Goal: Task Accomplishment & Management: Manage account settings

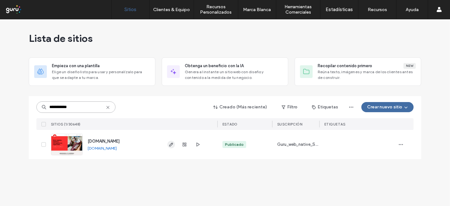
type input "**********"
click at [171, 143] on use "button" at bounding box center [171, 144] width 4 height 4
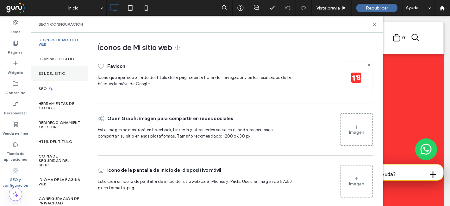
click at [52, 75] on div "SSL del sitio" at bounding box center [59, 73] width 57 height 15
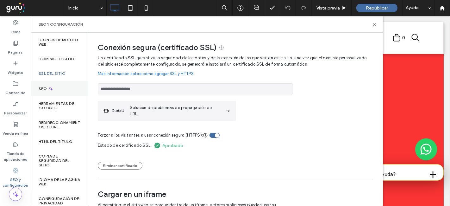
click at [55, 87] on div "SEO" at bounding box center [59, 88] width 57 height 15
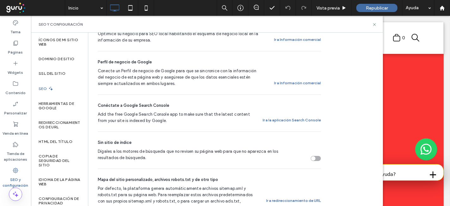
scroll to position [53, 0]
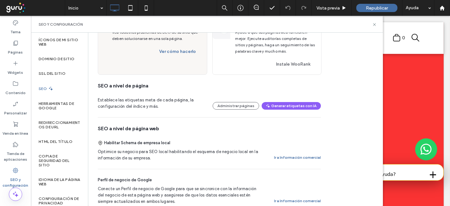
click at [290, 149] on div "Optimice su negocio para SEO local habilitando el esquema de negocio local en l…" at bounding box center [209, 154] width 223 height 13
click at [288, 151] on div "Optimice su negocio para SEO local habilitando el esquema de negocio local en l…" at bounding box center [209, 154] width 223 height 13
click at [281, 158] on button "Ir a Información comercial" at bounding box center [297, 157] width 47 height 8
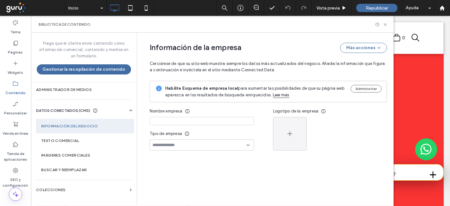
type input "**********"
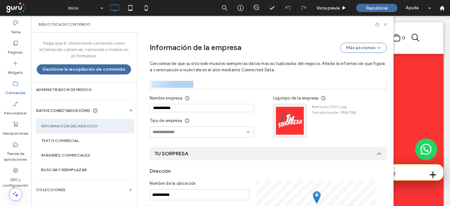
scroll to position [0, 0]
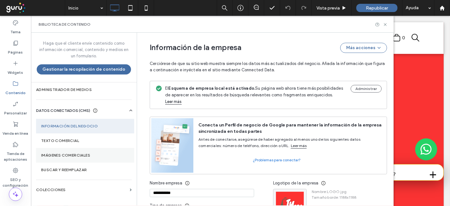
click at [83, 150] on section "Imágenes comerciales" at bounding box center [85, 155] width 98 height 15
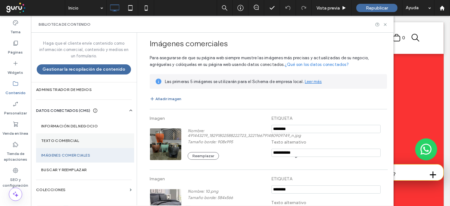
click at [75, 134] on section "Texto comercial" at bounding box center [85, 140] width 98 height 15
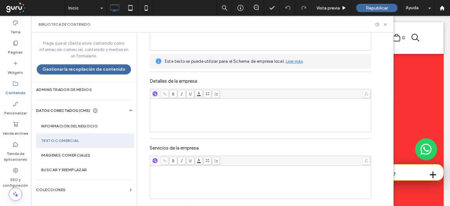
scroll to position [122, 0]
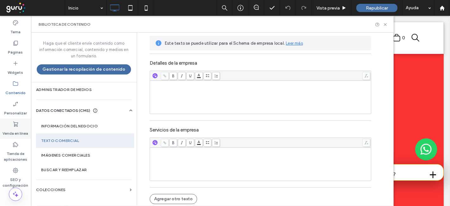
click at [13, 130] on label "Venda en línea" at bounding box center [16, 131] width 26 height 9
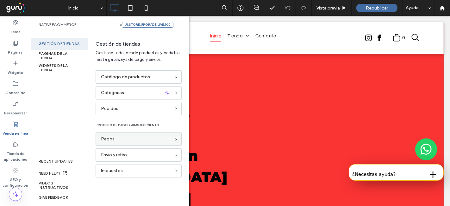
click at [118, 137] on div "Pagos" at bounding box center [136, 138] width 70 height 7
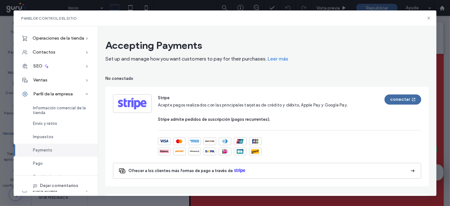
click at [431, 19] on div "Panel de control del sitio" at bounding box center [225, 18] width 423 height 16
click at [67, 36] on span "Operaciones de la tienda" at bounding box center [59, 37] width 52 height 5
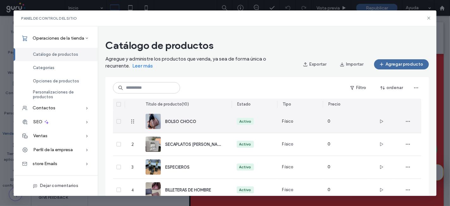
click at [192, 121] on span "BOLSO CHOCO" at bounding box center [180, 121] width 31 height 5
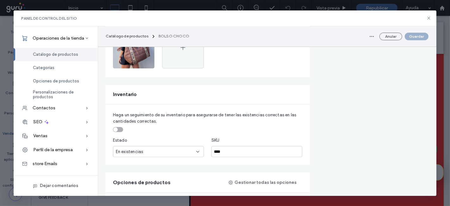
scroll to position [188, 0]
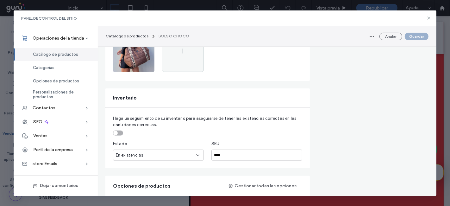
click at [185, 156] on div "En existencias" at bounding box center [156, 155] width 80 height 6
click at [149, 176] on div "Sin stock" at bounding box center [158, 175] width 90 height 11
click at [424, 34] on button "Guardar" at bounding box center [416, 37] width 24 height 8
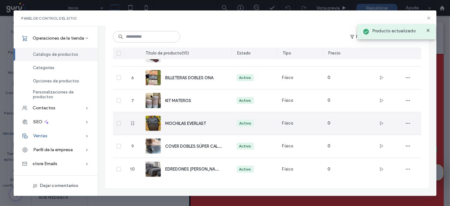
scroll to position [150, 0]
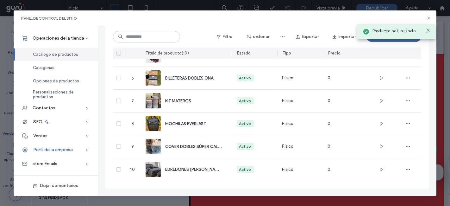
click at [65, 149] on span "Perfil de la empresa" at bounding box center [53, 149] width 40 height 5
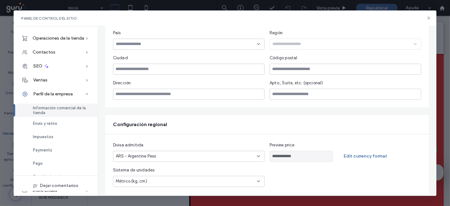
scroll to position [171, 0]
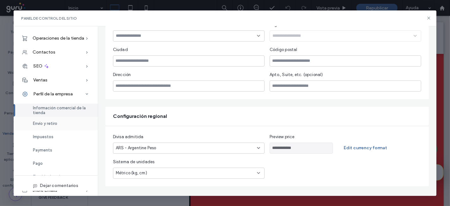
click at [50, 121] on span "Envío y retiro" at bounding box center [45, 123] width 24 height 5
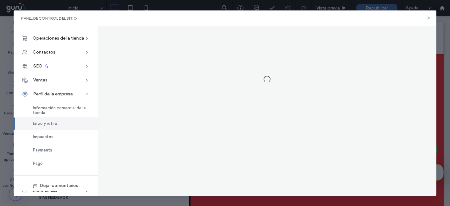
scroll to position [0, 0]
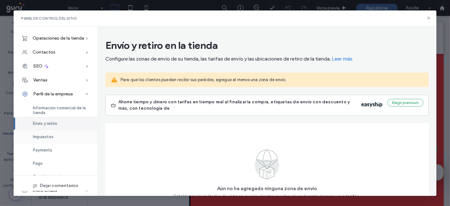
click at [55, 134] on div "Impuestos" at bounding box center [56, 136] width 84 height 13
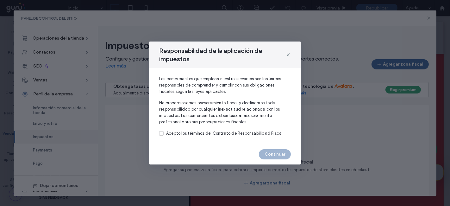
click at [51, 156] on div "Responsabilidad de la aplicación de impuestos Los comerciantes que emplean nues…" at bounding box center [225, 103] width 450 height 206
click at [288, 58] on span at bounding box center [288, 54] width 5 height 16
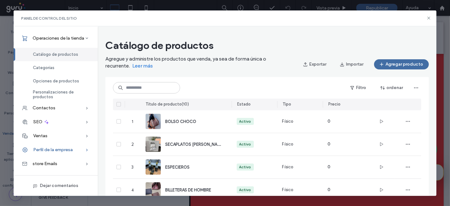
click at [54, 152] on div "Perfil de la empresa" at bounding box center [56, 150] width 84 height 14
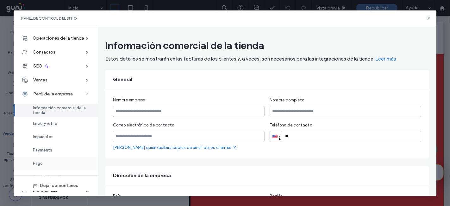
click at [39, 161] on span "Pago" at bounding box center [38, 163] width 10 height 5
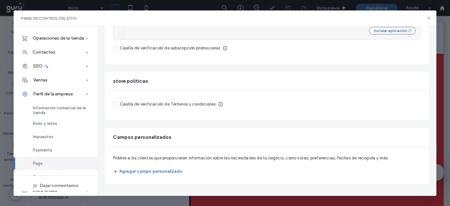
scroll to position [22, 0]
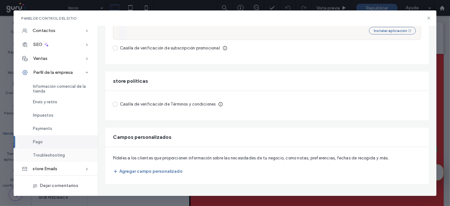
click at [65, 156] on div "Troubleshooting" at bounding box center [56, 154] width 84 height 13
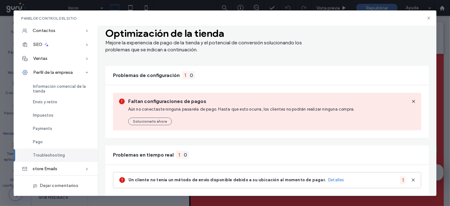
scroll to position [14, 0]
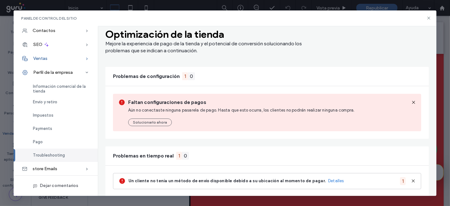
click at [74, 61] on div "Ventas" at bounding box center [56, 59] width 84 height 14
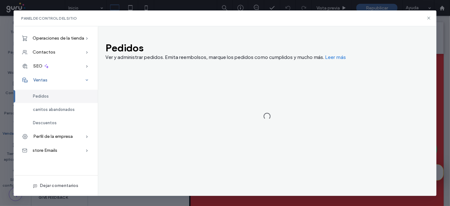
scroll to position [0, 0]
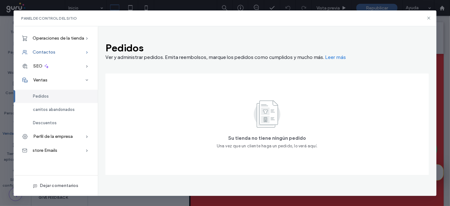
click at [79, 53] on div "Contactos" at bounding box center [56, 52] width 84 height 14
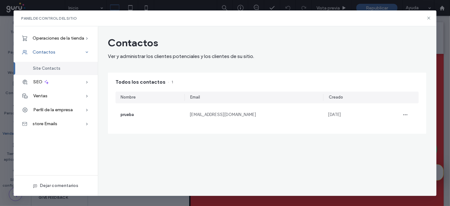
click at [85, 45] on div "Contactos" at bounding box center [56, 52] width 84 height 14
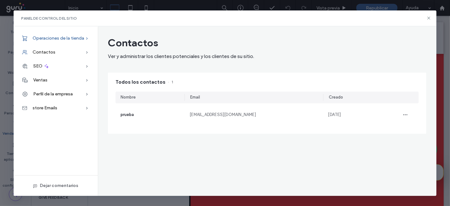
click at [75, 36] on span "Operaciones de la tienda" at bounding box center [59, 37] width 52 height 5
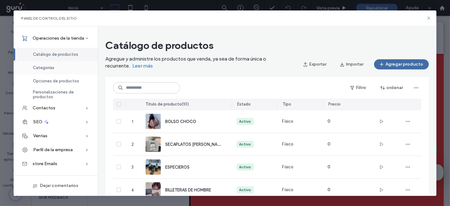
click at [58, 66] on div "Categorías" at bounding box center [56, 67] width 84 height 13
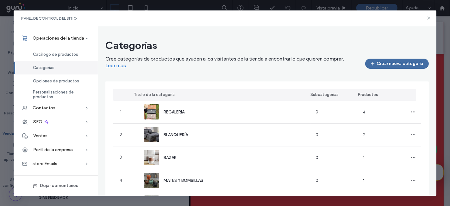
click at [424, 17] on div "Panel de control del sitio" at bounding box center [225, 18] width 423 height 16
click at [428, 17] on icon at bounding box center [428, 17] width 5 height 5
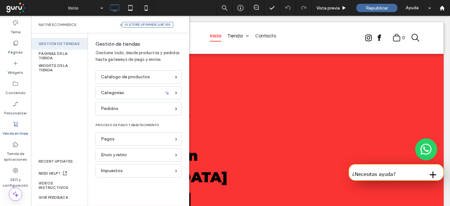
click at [18, 127] on icon at bounding box center [15, 124] width 6 height 6
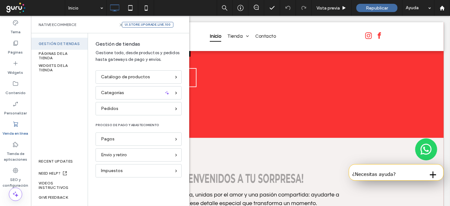
scroll to position [188, 0]
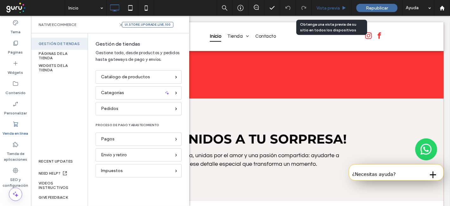
click at [313, 9] on div "Vista previa" at bounding box center [331, 7] width 40 height 5
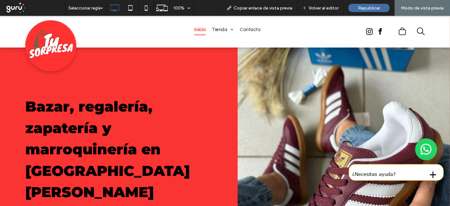
drag, startPoint x: 449, startPoint y: 71, endPoint x: 429, endPoint y: 27, distance: 48.0
